Goal: Contribute content

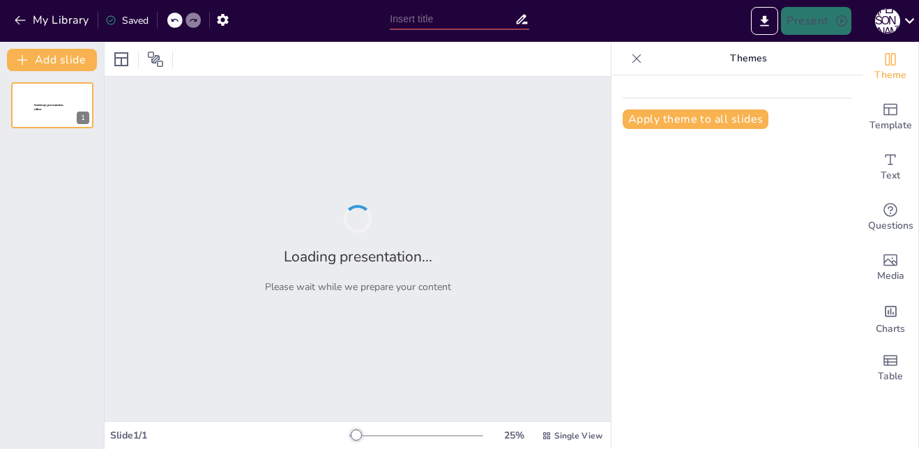
type input "Путешествие в мир рекордов: от чемпионов до уникальных достижений"
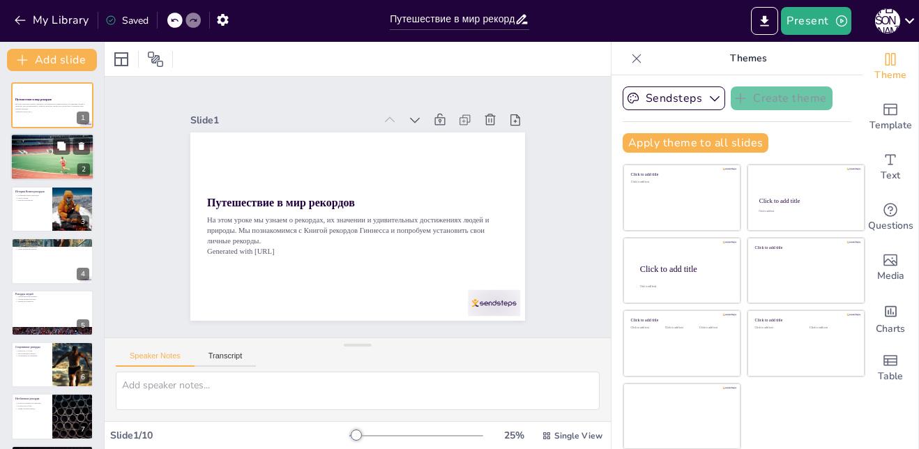
click at [47, 150] on div at bounding box center [52, 158] width 84 height 56
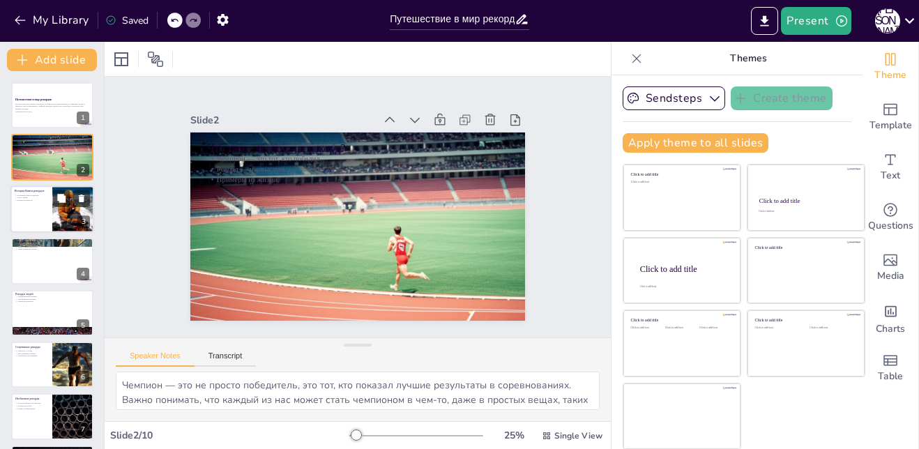
click at [38, 215] on div at bounding box center [52, 208] width 84 height 47
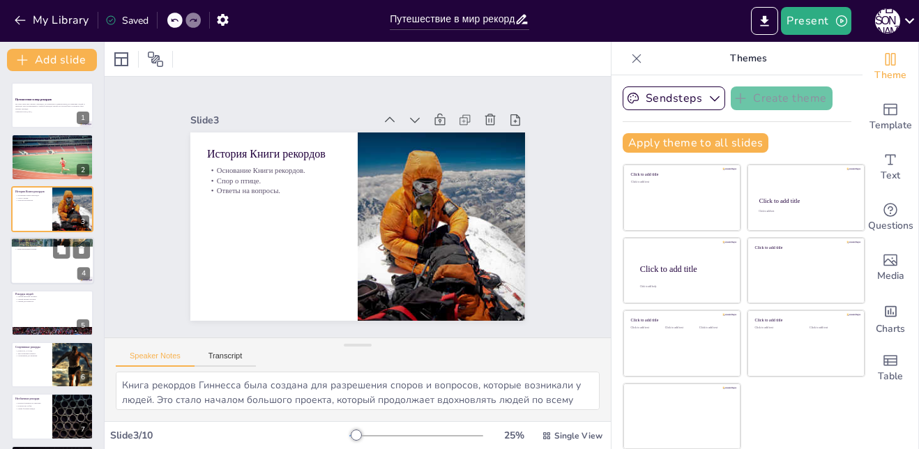
click at [36, 266] on div at bounding box center [52, 260] width 84 height 47
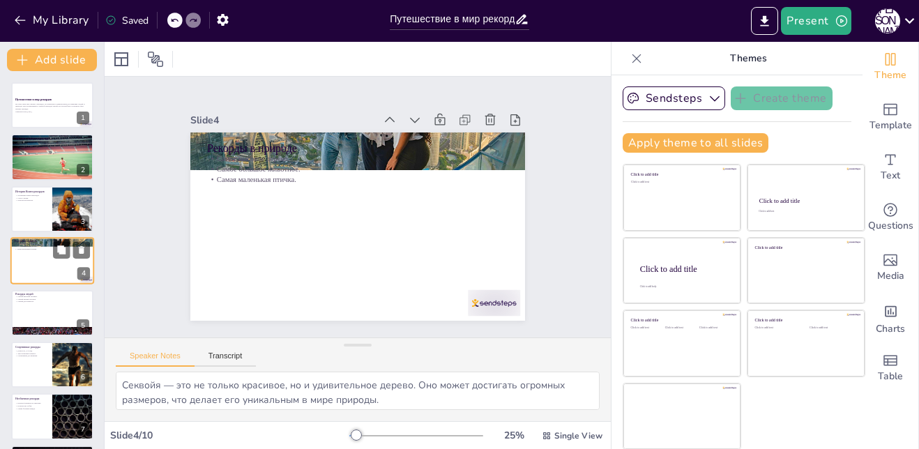
scroll to position [1, 0]
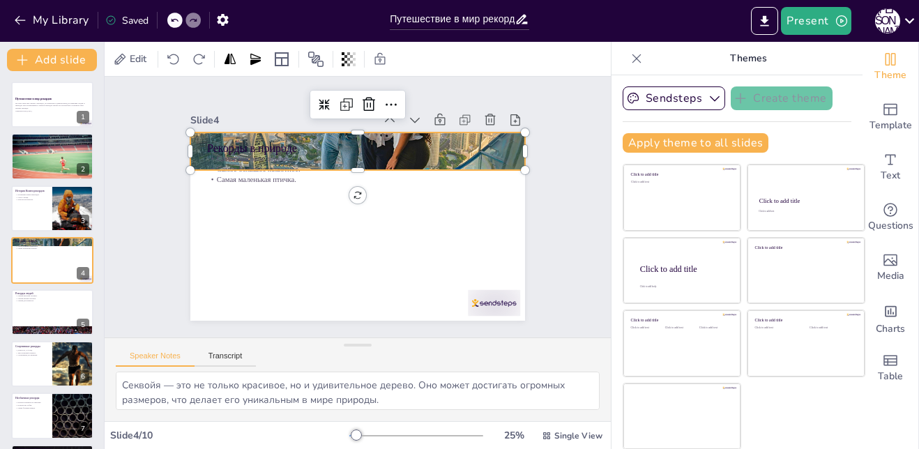
click at [498, 139] on div at bounding box center [346, 262] width 374 height 288
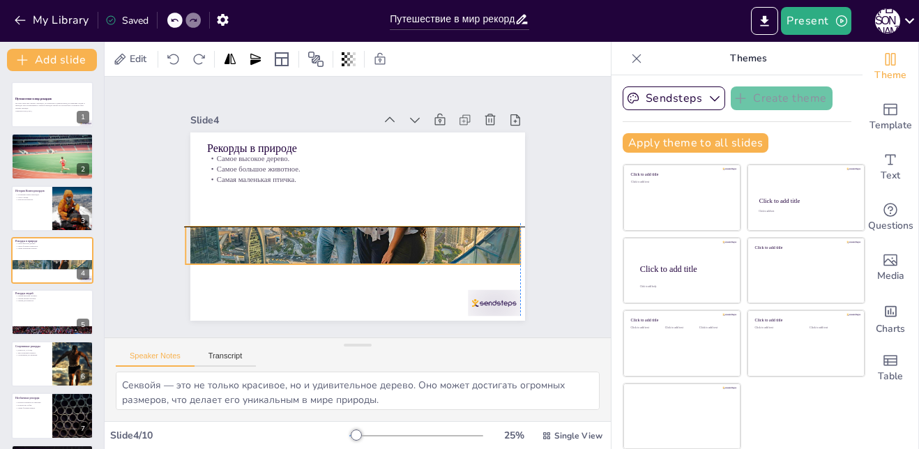
drag, startPoint x: 498, startPoint y: 139, endPoint x: 492, endPoint y: 230, distance: 90.9
click at [492, 230] on div at bounding box center [337, 240] width 397 height 340
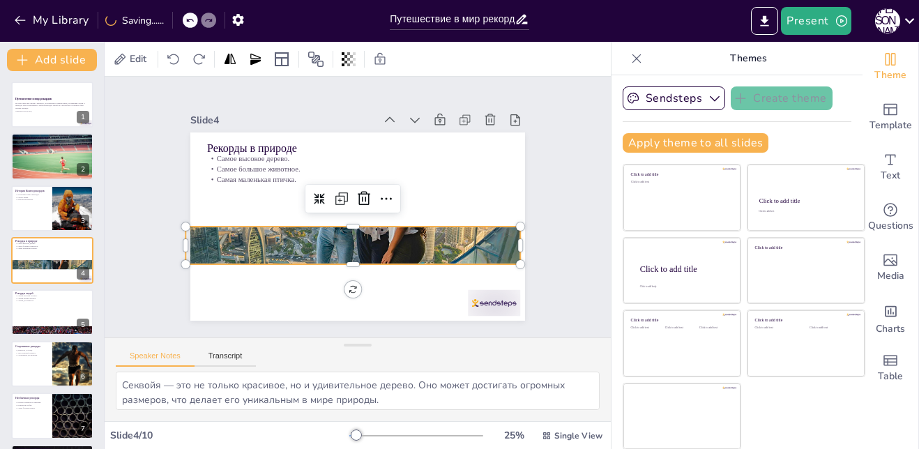
click at [340, 222] on div at bounding box center [391, 227] width 340 height 397
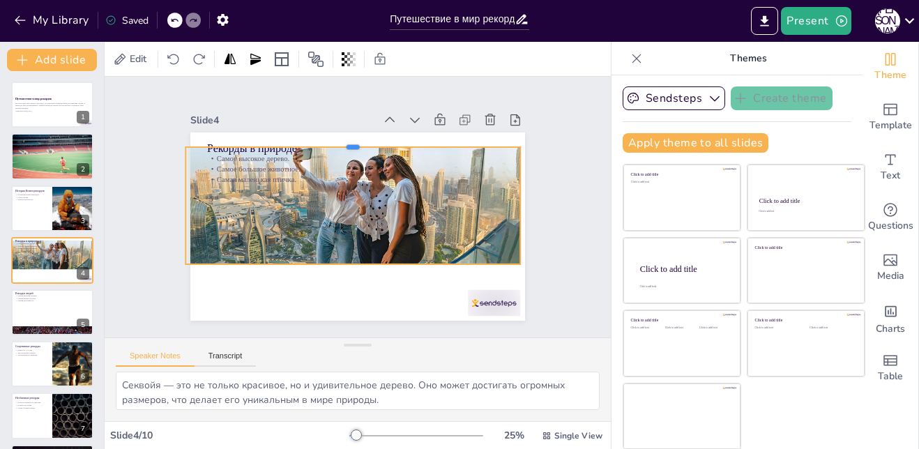
drag, startPoint x: 339, startPoint y: 220, endPoint x: 344, endPoint y: 138, distance: 81.7
click at [344, 173] on div at bounding box center [395, 261] width 296 height 177
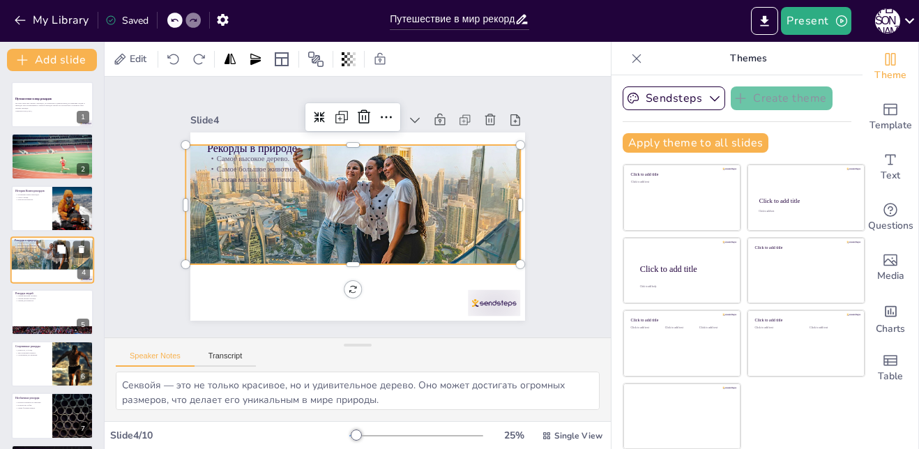
scroll to position [140, 0]
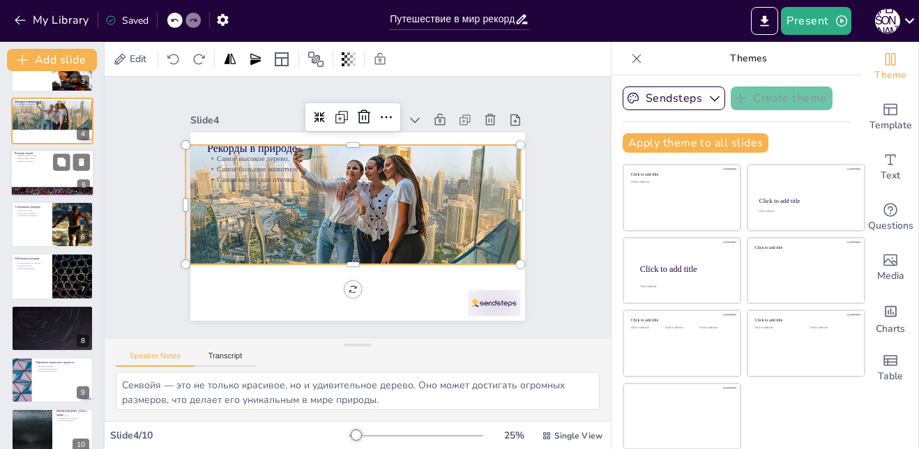
click at [43, 170] on div at bounding box center [52, 172] width 84 height 47
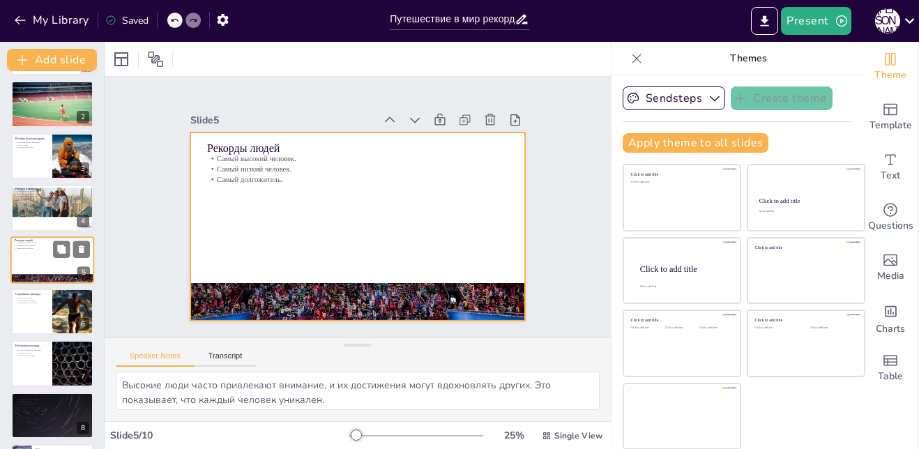
click at [43, 261] on div at bounding box center [52, 259] width 84 height 47
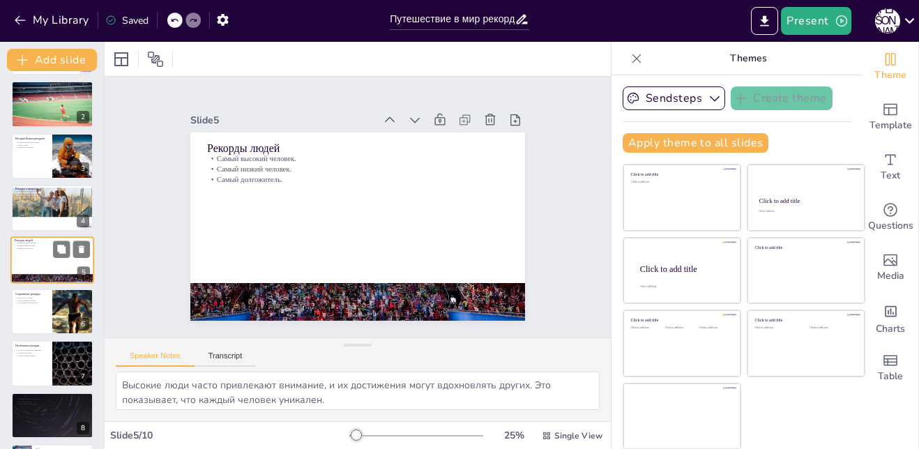
scroll to position [158, 0]
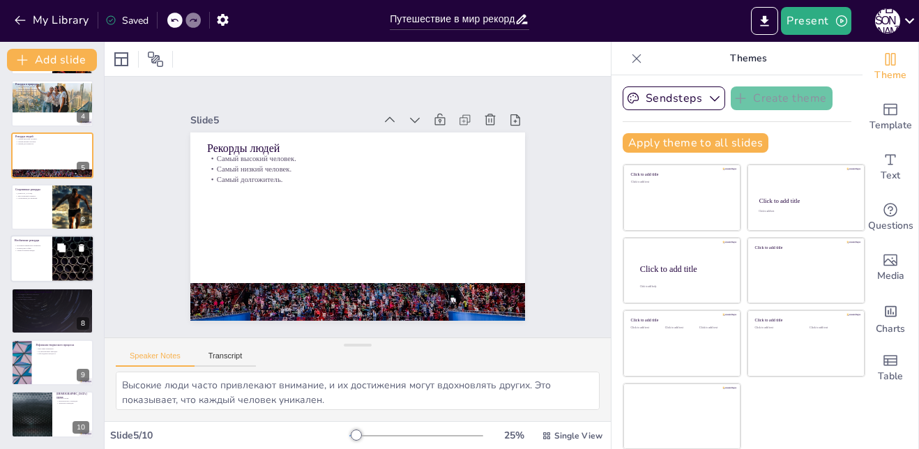
click at [28, 261] on div at bounding box center [52, 259] width 84 height 47
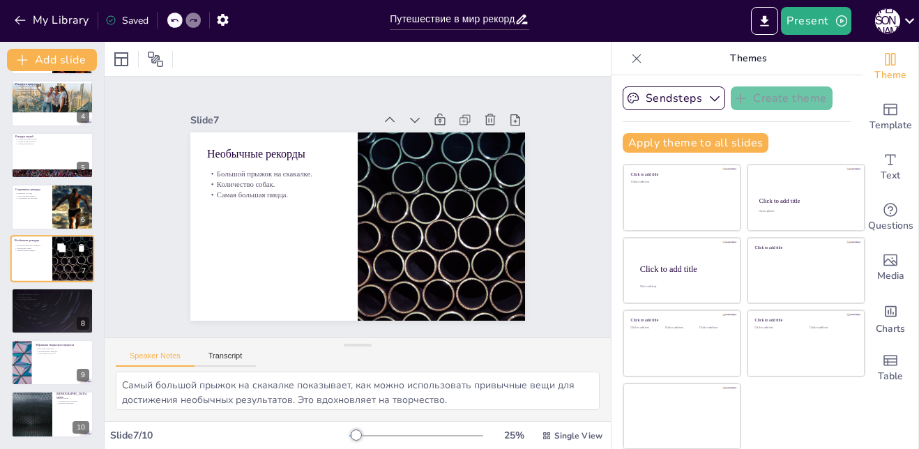
scroll to position [156, 0]
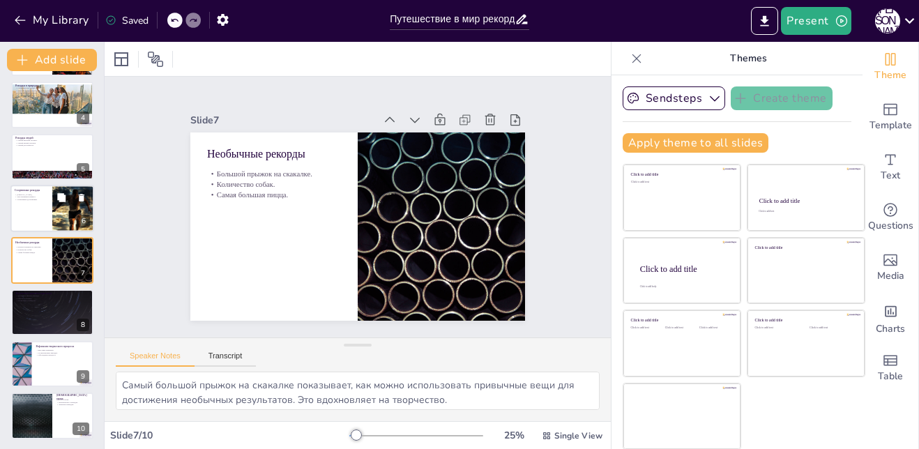
click at [24, 214] on div at bounding box center [52, 208] width 84 height 47
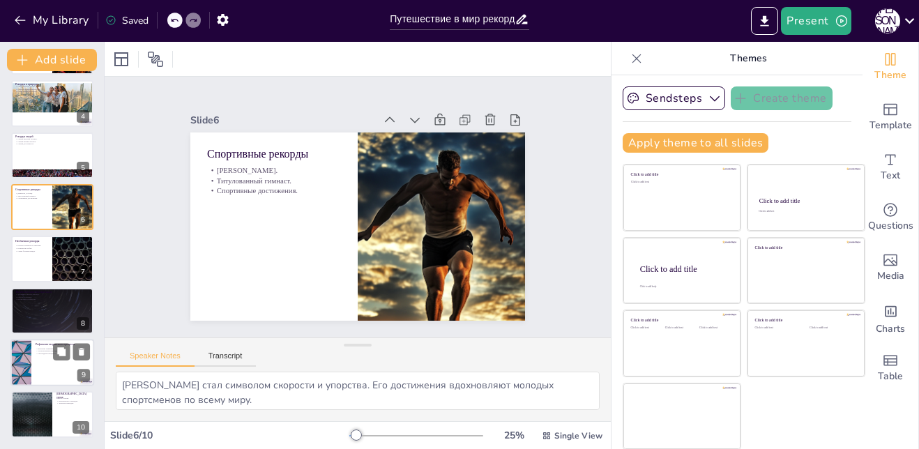
scroll to position [1, 0]
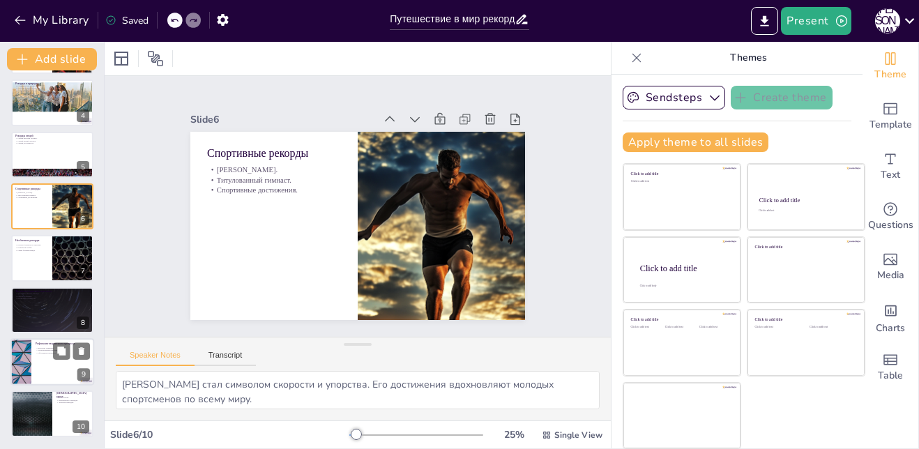
click at [39, 365] on div at bounding box center [52, 361] width 84 height 47
type textarea "Выставка пряников — это отличный способ поделиться своими достижениями с другим…"
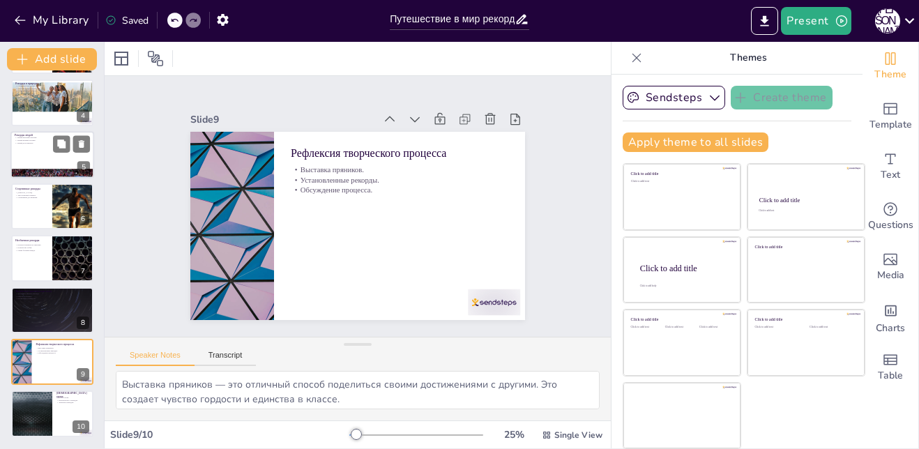
scroll to position [0, 0]
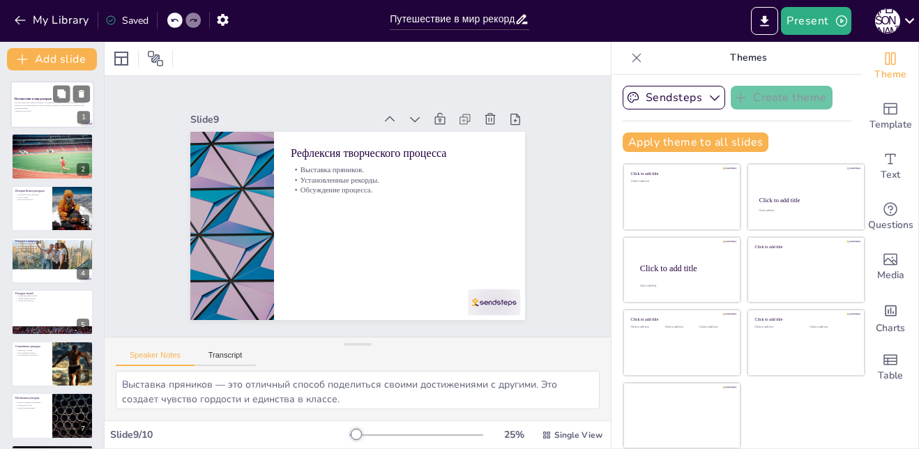
click at [43, 103] on p "На этом уроке мы узнаем о рекордах, их значении и удивительных достижениях люде…" at bounding box center [52, 106] width 75 height 8
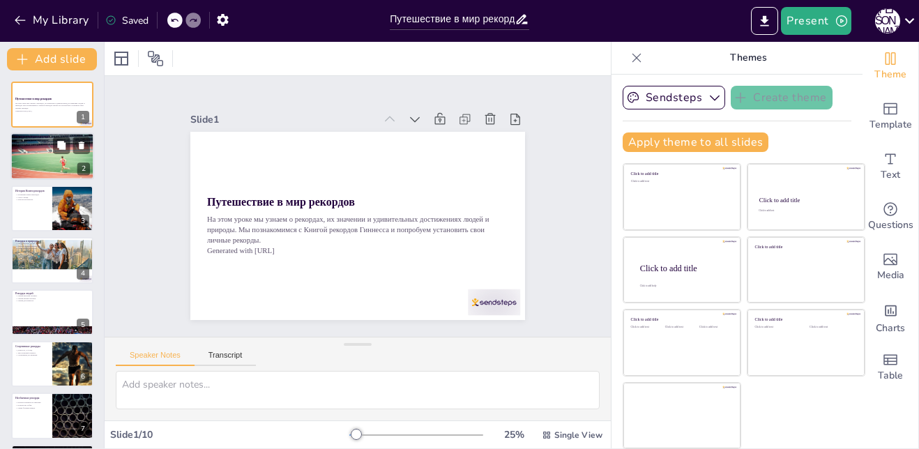
click at [47, 162] on div at bounding box center [52, 157] width 84 height 56
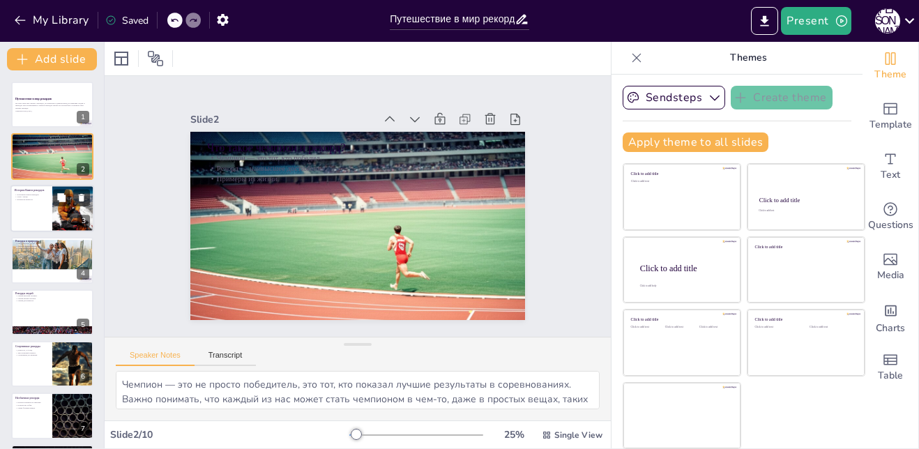
click at [42, 208] on div at bounding box center [52, 208] width 84 height 47
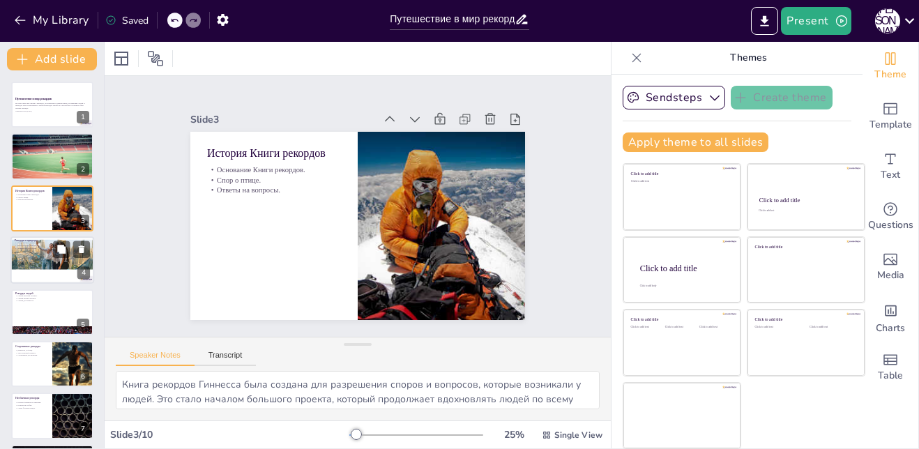
click at [37, 249] on p "Самая маленькая птичка." at bounding box center [52, 249] width 75 height 3
type textarea "Секвойя — это не только красивое, но и удивительное дерево. Оно может достигать…"
